Goal: Check status

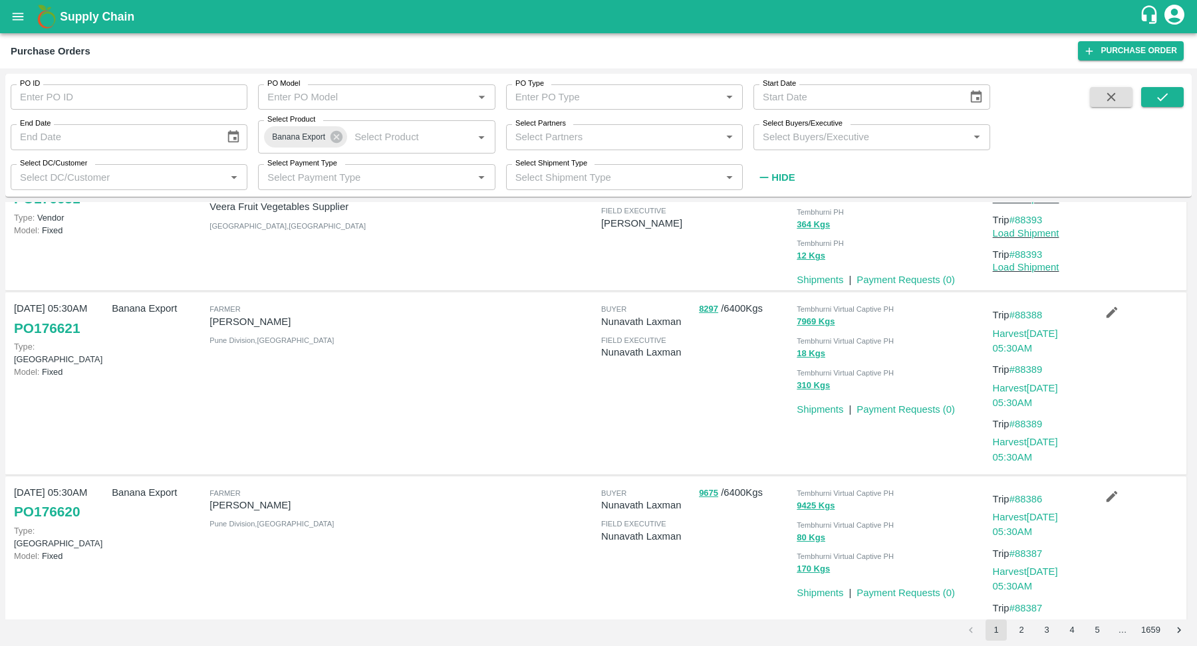
scroll to position [221, 0]
click at [1022, 364] on link "#88389" at bounding box center [1025, 369] width 33 height 11
